Goal: Task Accomplishment & Management: Manage account settings

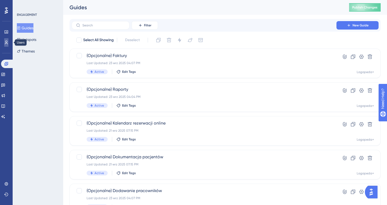
click at [5, 41] on icon at bounding box center [6, 42] width 4 height 4
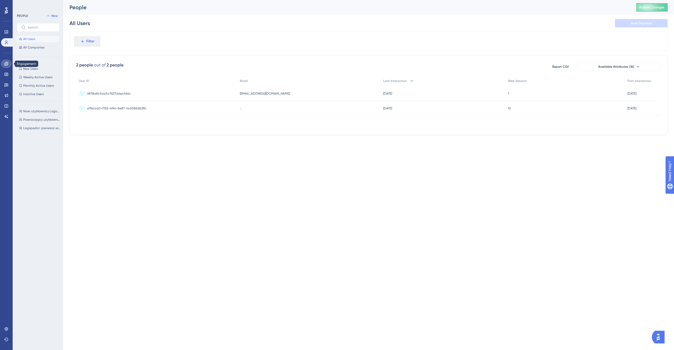
click at [7, 64] on icon at bounding box center [6, 64] width 4 height 4
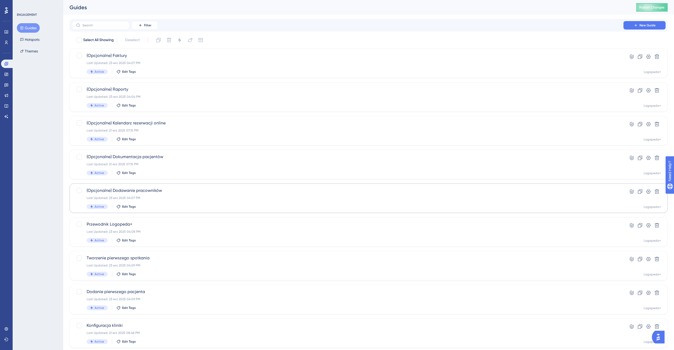
scroll to position [48, 0]
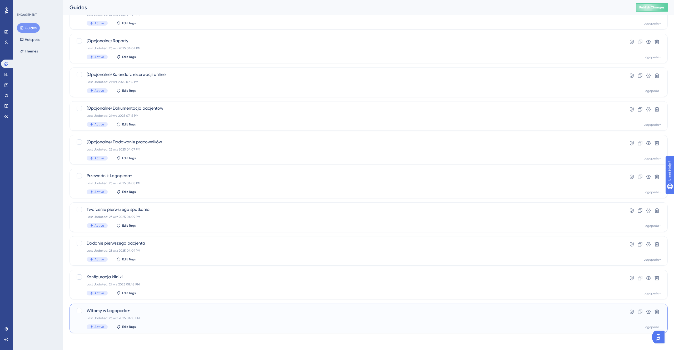
click at [164, 204] on div "Witamy w Logopeda+ Last Updated: 23 wrz 2025 04:10 PM Active Edit Tags" at bounding box center [348, 318] width 522 height 22
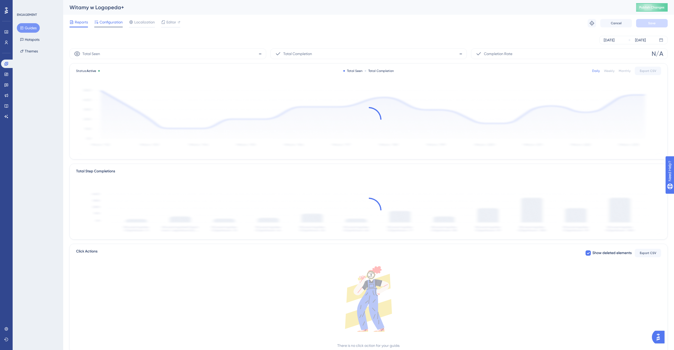
click at [113, 24] on span "Configuration" at bounding box center [111, 22] width 23 height 6
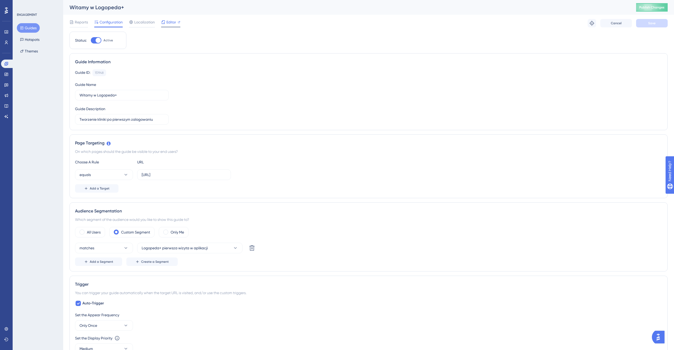
click at [167, 26] on div "Editor" at bounding box center [170, 23] width 19 height 8
click at [6, 43] on icon at bounding box center [6, 42] width 4 height 4
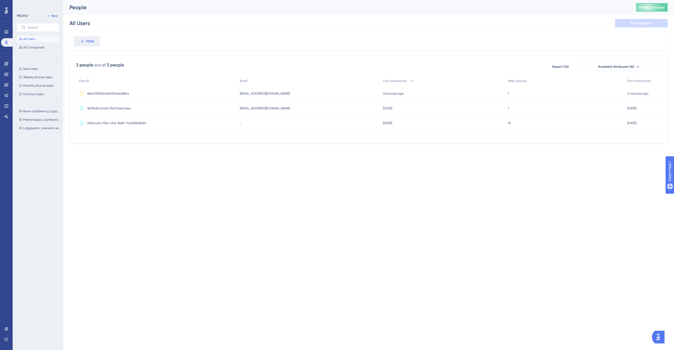
click at [387, 96] on div "1 1" at bounding box center [565, 93] width 120 height 15
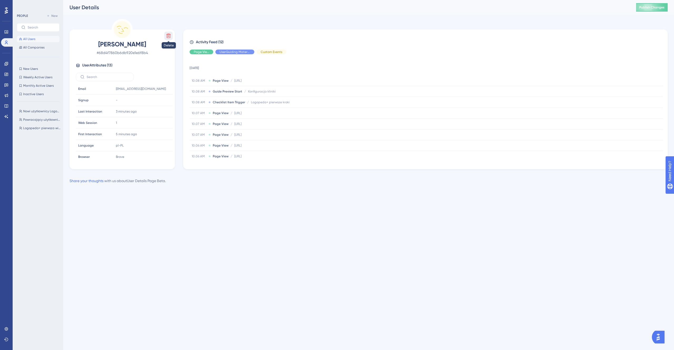
click at [167, 38] on icon at bounding box center [168, 36] width 4 height 4
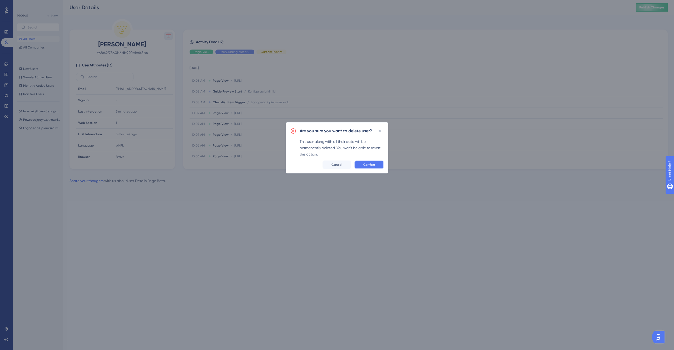
click at [371, 164] on span "Confirm" at bounding box center [369, 165] width 12 height 4
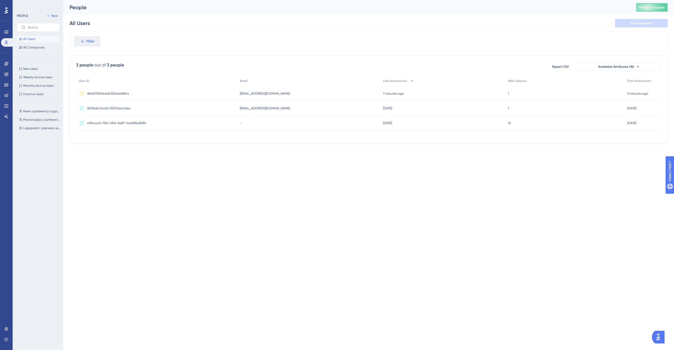
click at [13, 64] on div "PEOPLE New All Users All Companies New Users New Users Weekly Active Users Week…" at bounding box center [38, 175] width 51 height 350
click at [7, 64] on icon at bounding box center [5, 63] width 3 height 3
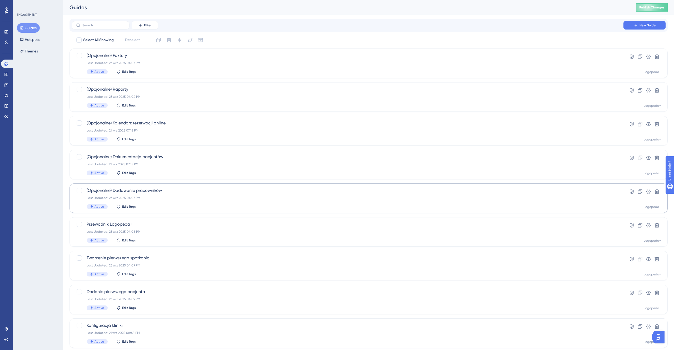
scroll to position [48, 0]
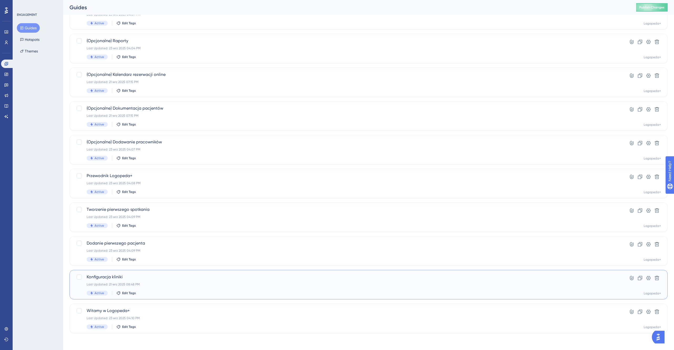
click at [149, 204] on span "Konfiguracja kliniki" at bounding box center [348, 277] width 522 height 6
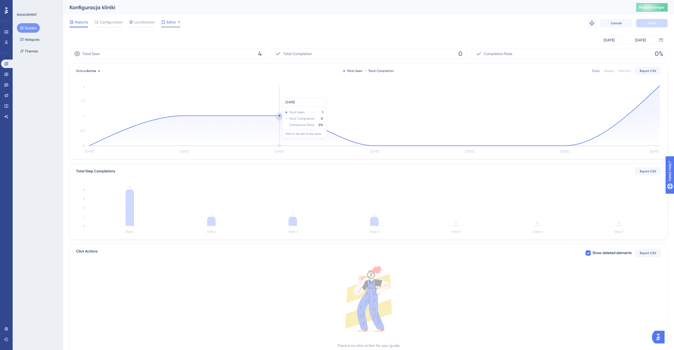
click at [169, 26] on div "Editor" at bounding box center [170, 23] width 19 height 8
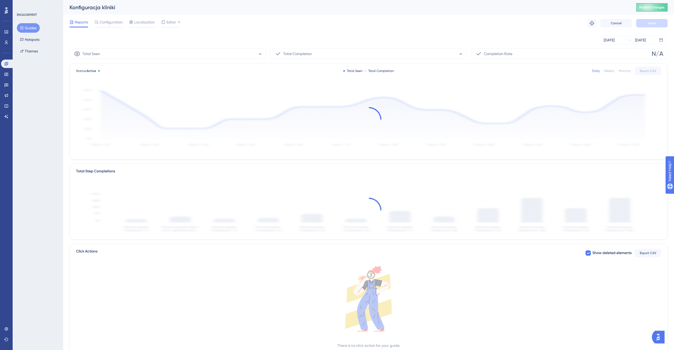
click at [7, 48] on div "Engagement Widgets Feedback Product Updates Knowledge Base AI Assistant" at bounding box center [6, 84] width 11 height 74
click at [7, 44] on icon at bounding box center [6, 42] width 4 height 4
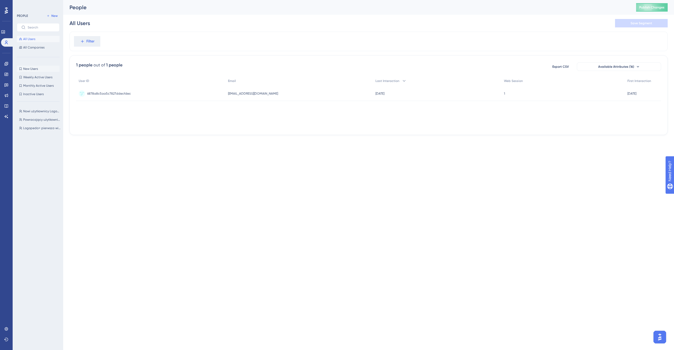
click at [34, 66] on button "New Users New Users" at bounding box center [38, 69] width 43 height 6
click at [38, 38] on button "All Users" at bounding box center [38, 39] width 43 height 6
click at [41, 44] on div "All Users All Companies" at bounding box center [38, 43] width 43 height 15
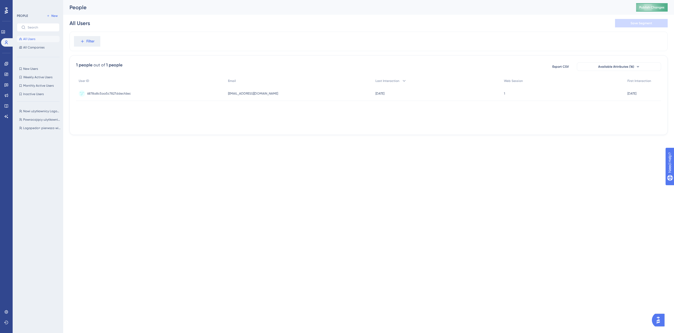
click at [649, 5] on span "Publish Changes" at bounding box center [652, 7] width 25 height 4
click at [7, 67] on link at bounding box center [6, 64] width 4 height 8
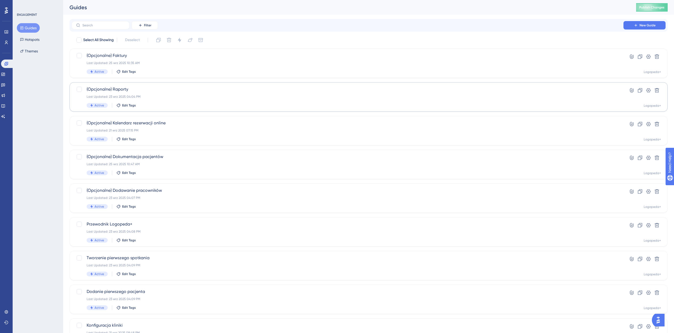
scroll to position [65, 0]
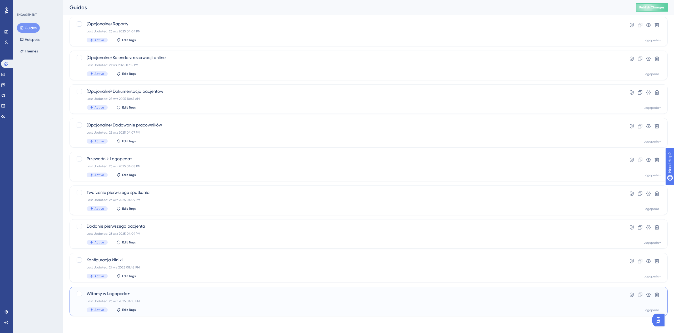
click at [165, 302] on div "Last Updated: 23 wrz 2025 04:10 PM" at bounding box center [348, 301] width 522 height 4
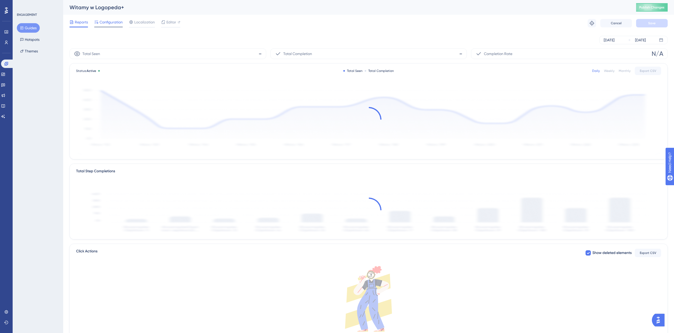
click at [120, 22] on span "Configuration" at bounding box center [111, 22] width 23 height 6
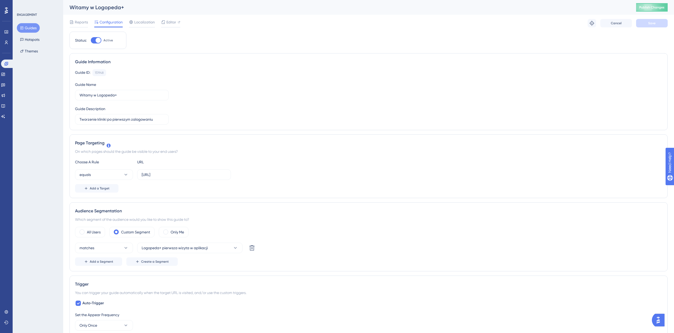
click at [171, 18] on div "Reports Configuration Localization Editor Troubleshoot Cancel Save" at bounding box center [369, 23] width 598 height 17
click at [171, 21] on span "Editor" at bounding box center [171, 22] width 10 height 6
click at [651, 4] on button "Publish Changes" at bounding box center [652, 7] width 32 height 8
click at [170, 23] on span "Editor" at bounding box center [171, 22] width 10 height 6
click at [664, 7] on span "Publish Changes" at bounding box center [652, 7] width 25 height 4
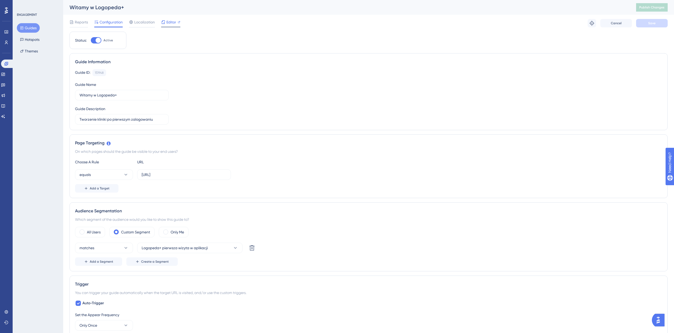
click at [170, 23] on span "Editor" at bounding box center [171, 22] width 10 height 6
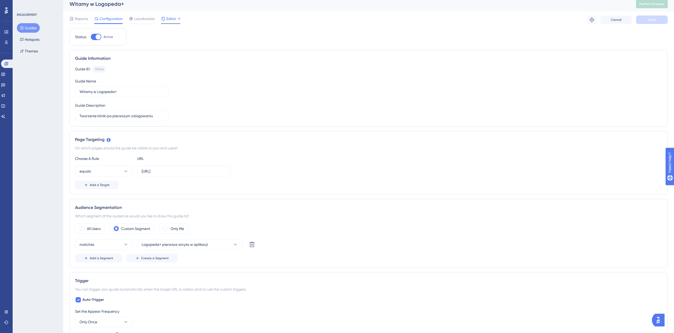
click at [173, 18] on span "Editor" at bounding box center [171, 19] width 10 height 6
click at [5, 74] on icon at bounding box center [2, 74] width 3 height 3
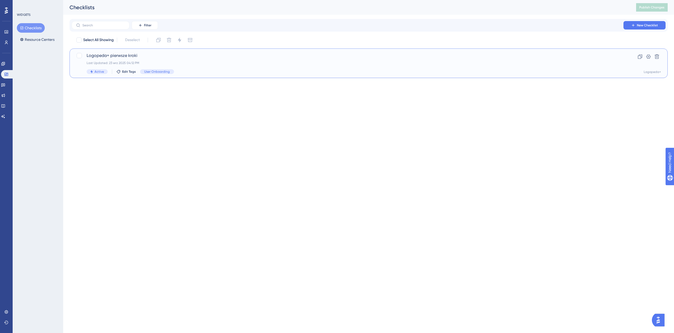
click at [141, 61] on div "Last Updated: 23 wrz 2025 04:12 PM" at bounding box center [348, 63] width 522 height 4
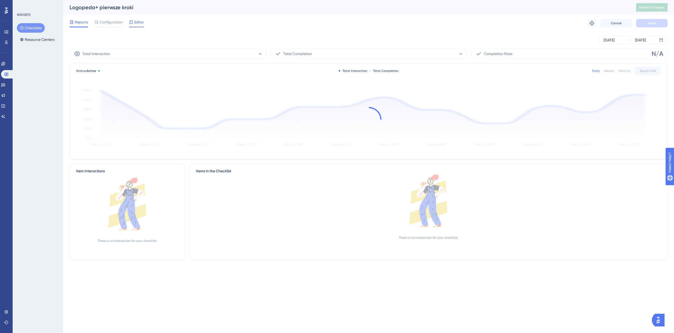
click at [132, 23] on icon at bounding box center [131, 22] width 4 height 4
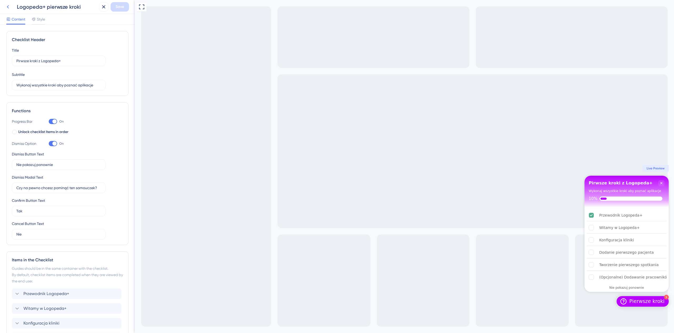
click at [9, 7] on icon at bounding box center [8, 7] width 6 height 6
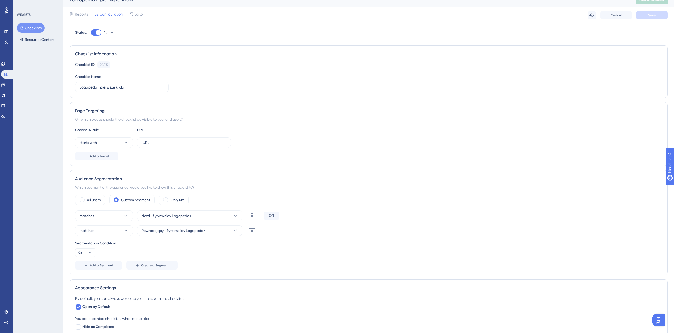
scroll to position [12, 0]
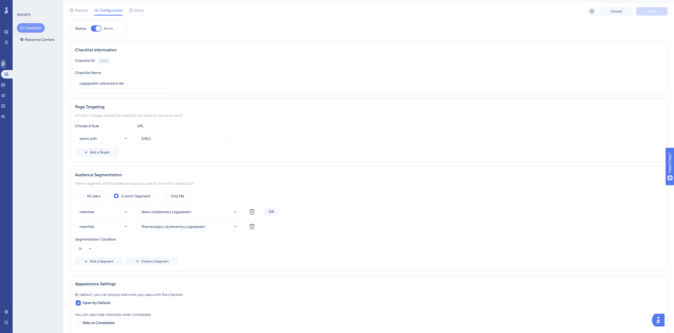
click at [5, 67] on link at bounding box center [3, 64] width 4 height 8
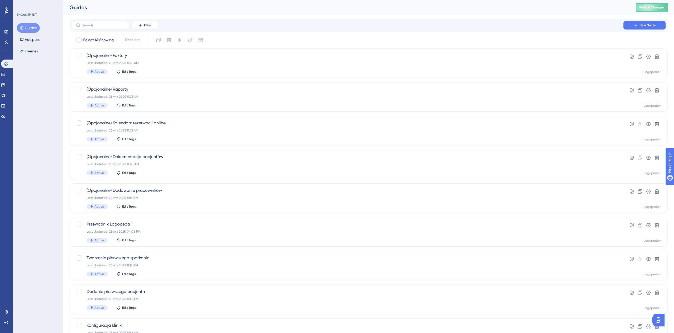
click at [656, 2] on div "Guides Publish Changes" at bounding box center [368, 7] width 611 height 15
click at [656, 7] on span "Publish Changes" at bounding box center [652, 7] width 25 height 4
